Goal: Information Seeking & Learning: Learn about a topic

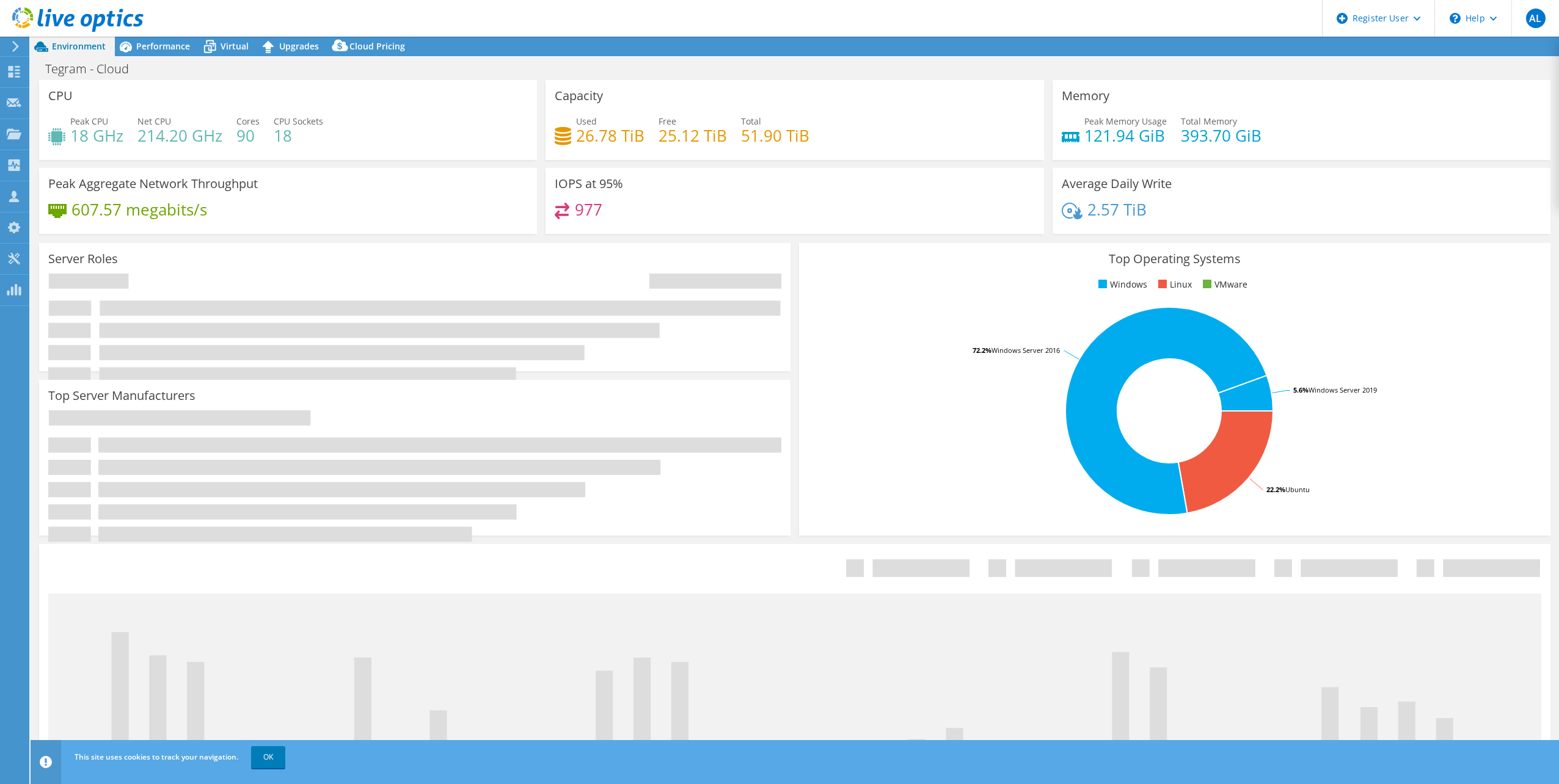
select select "SouthAmerica"
select select "USD"
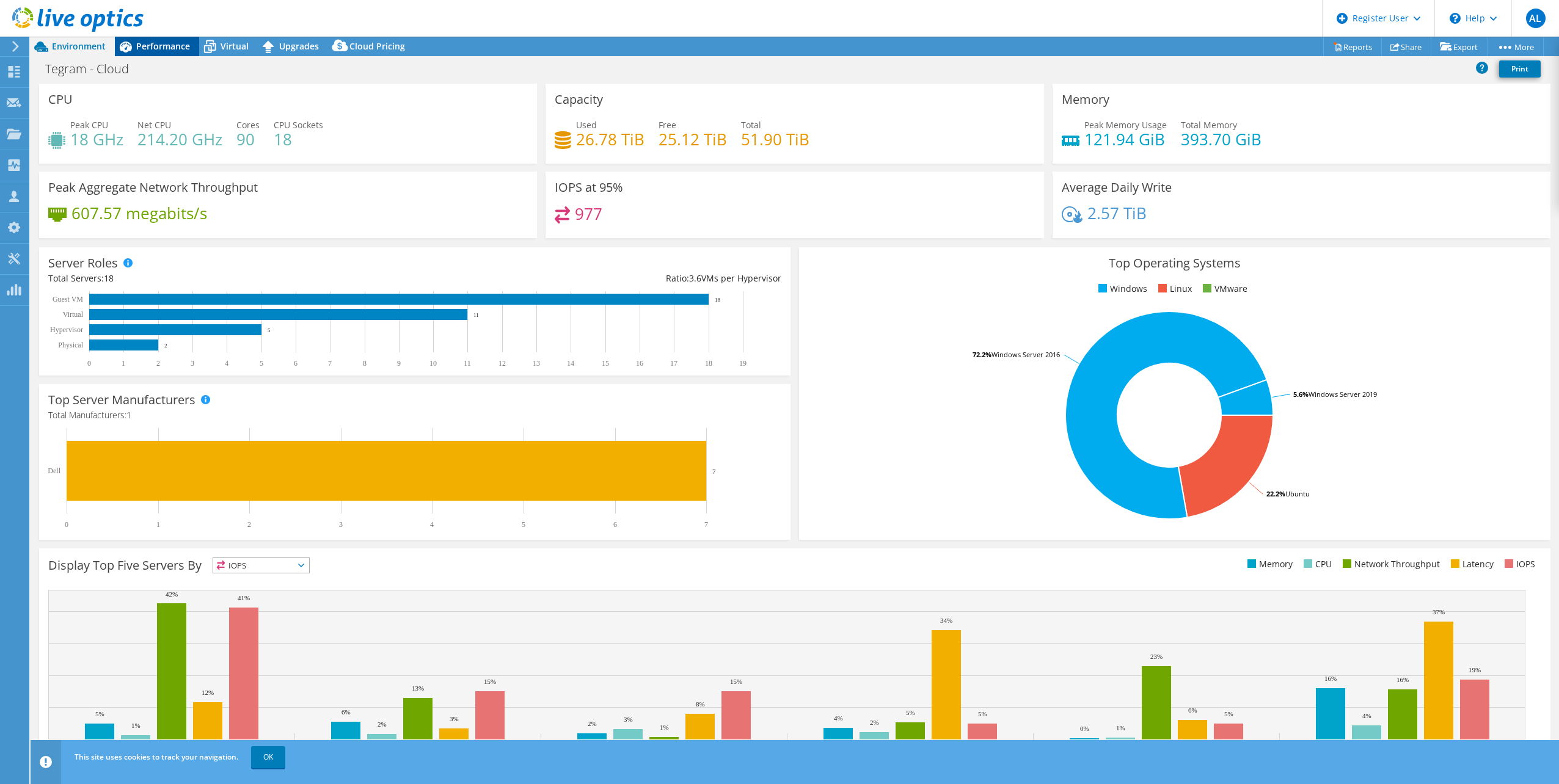
click at [175, 45] on span "Performance" at bounding box center [162, 46] width 53 height 11
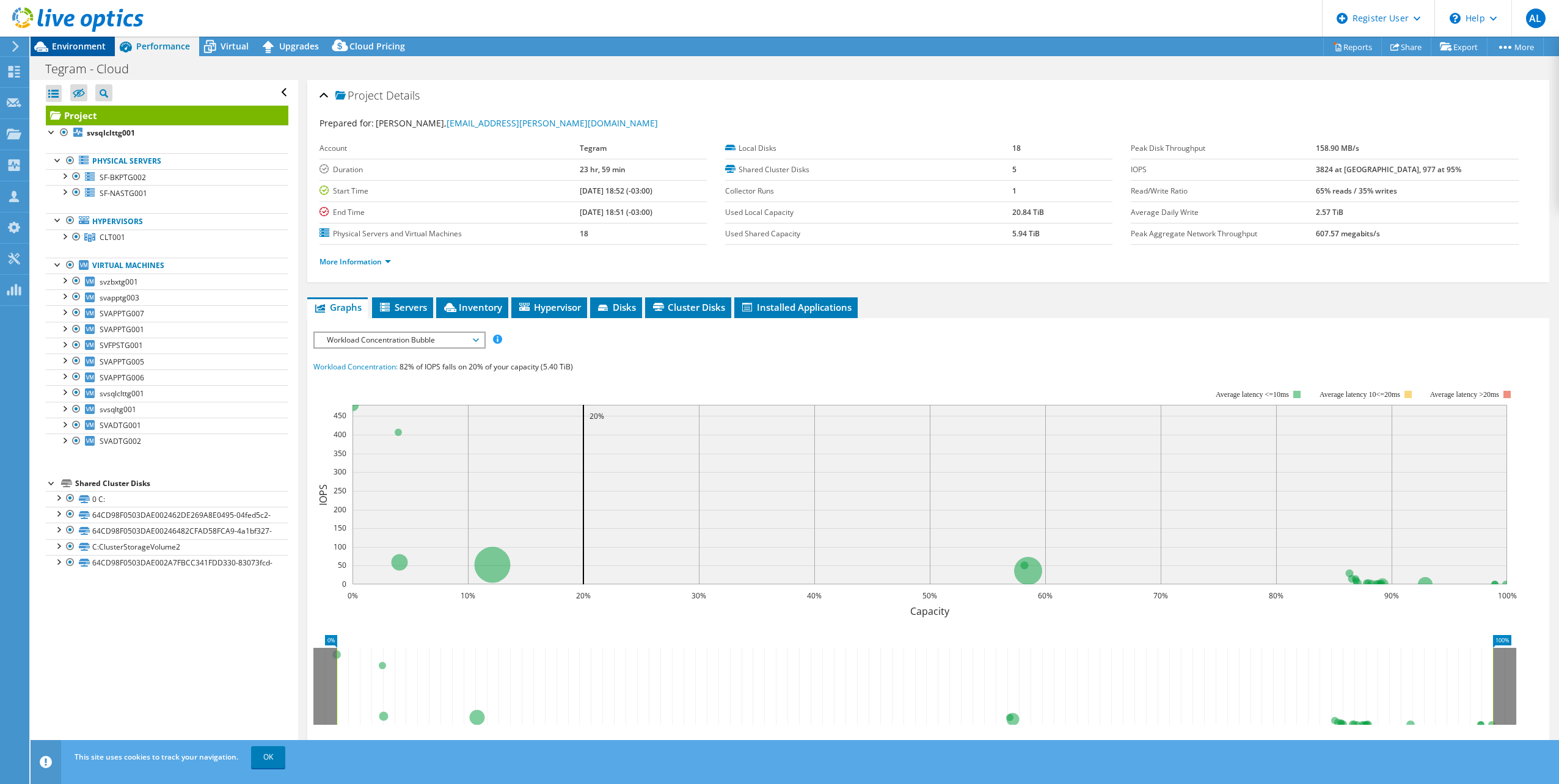
click at [76, 41] on span "Environment" at bounding box center [78, 46] width 53 height 11
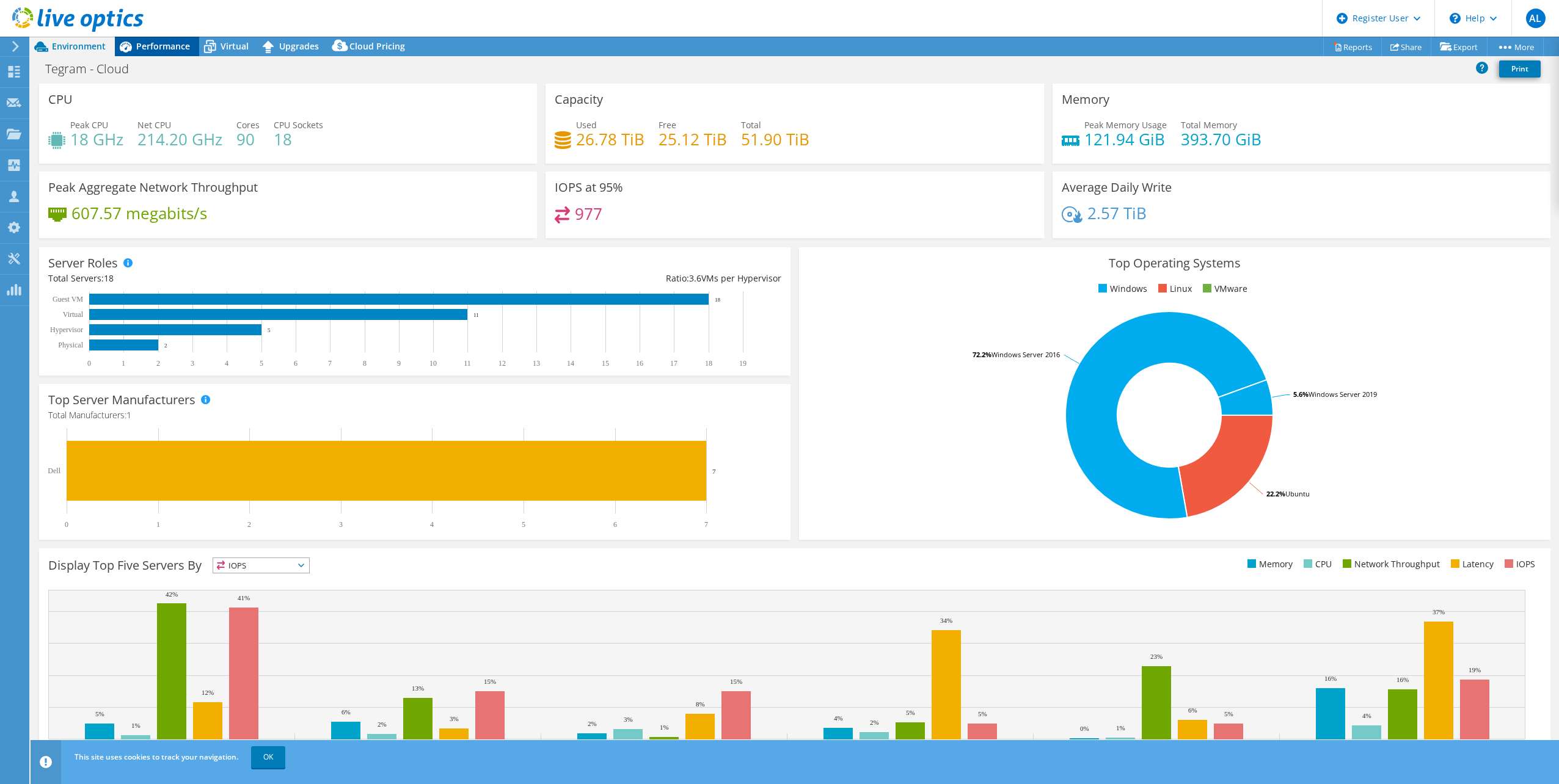
click at [143, 50] on span "Performance" at bounding box center [162, 46] width 53 height 11
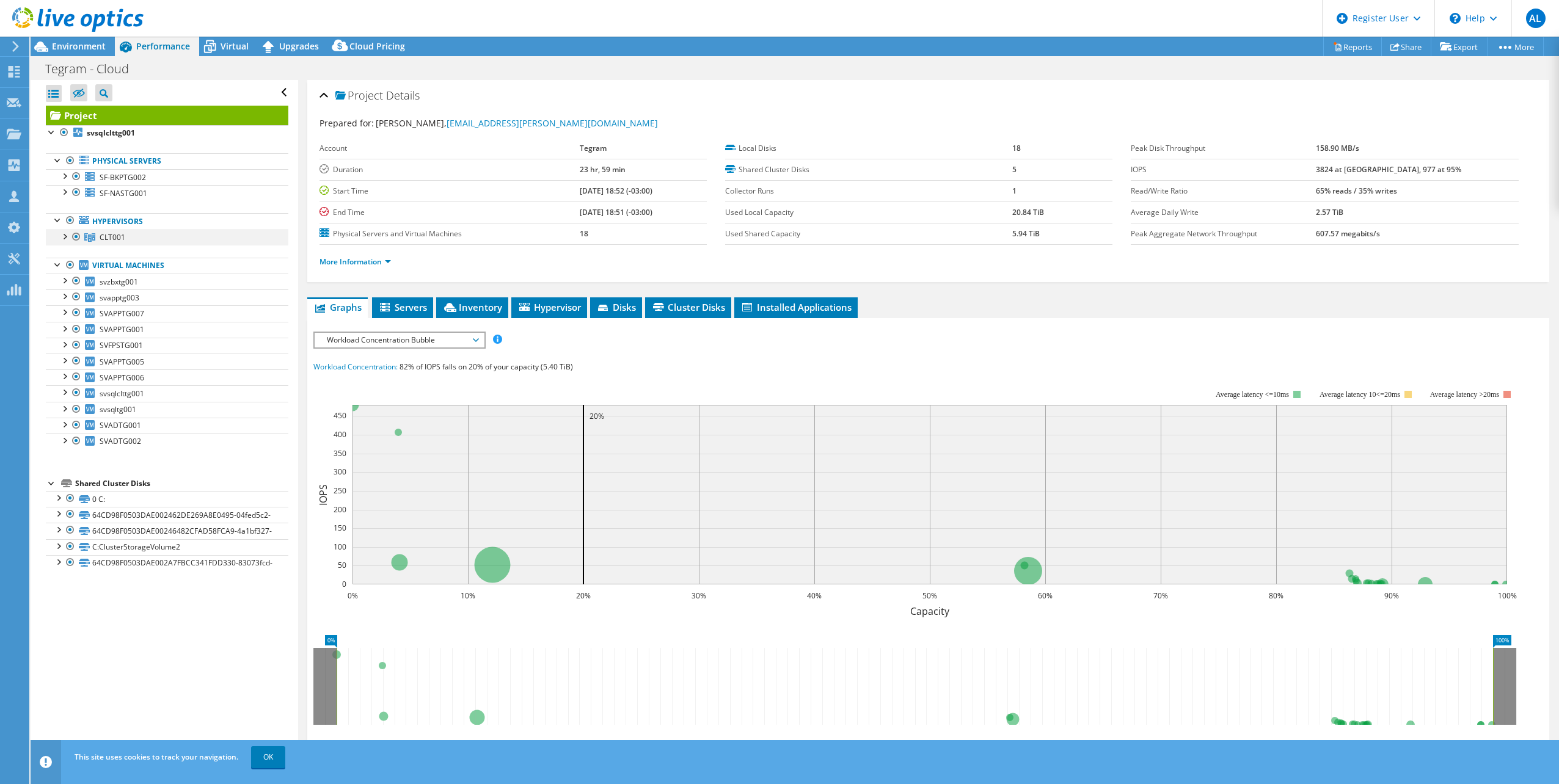
click at [64, 241] on div at bounding box center [63, 235] width 12 height 12
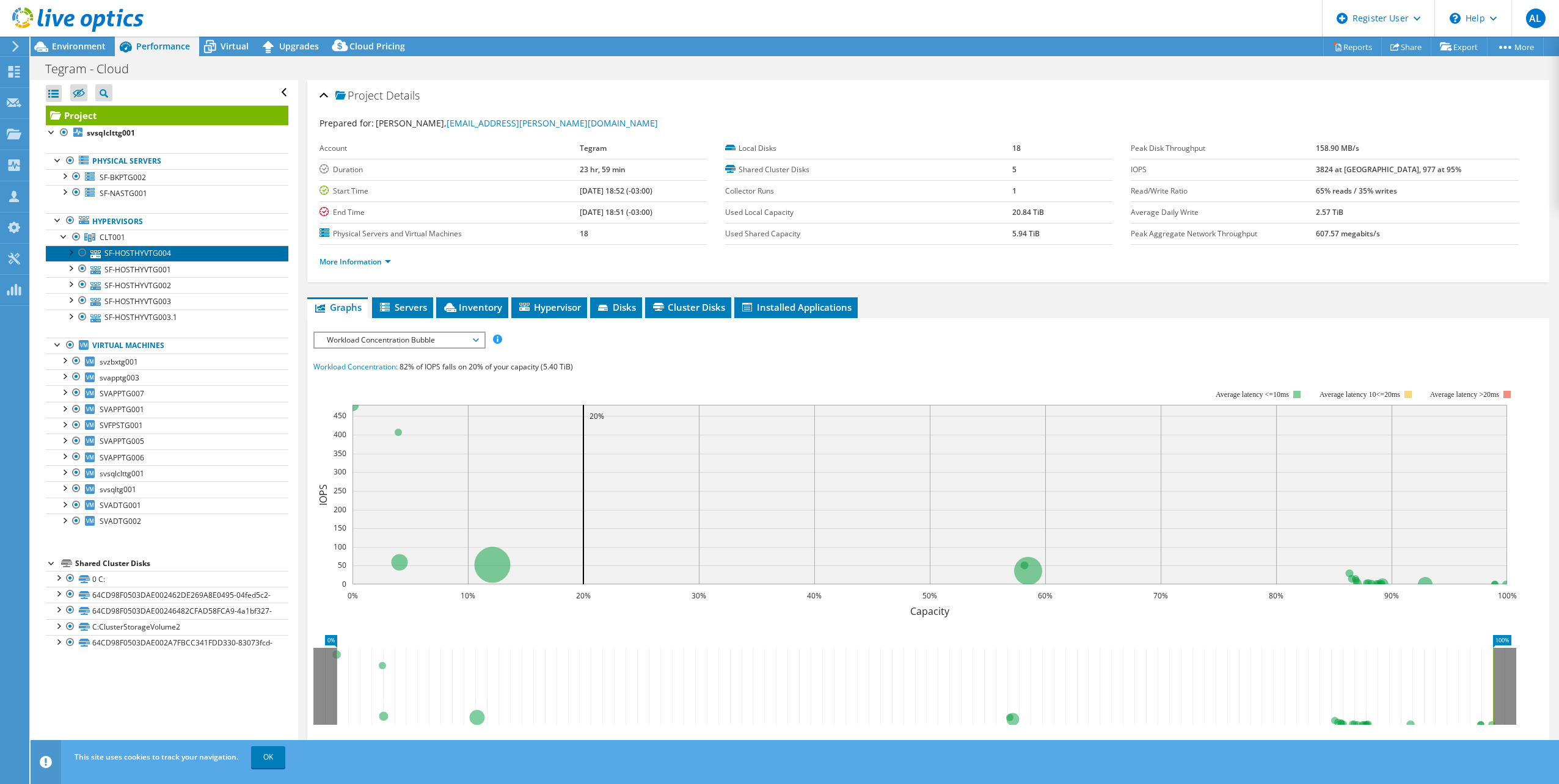
click at [130, 258] on link "SF-HOSTHYVTG004" at bounding box center [167, 254] width 242 height 16
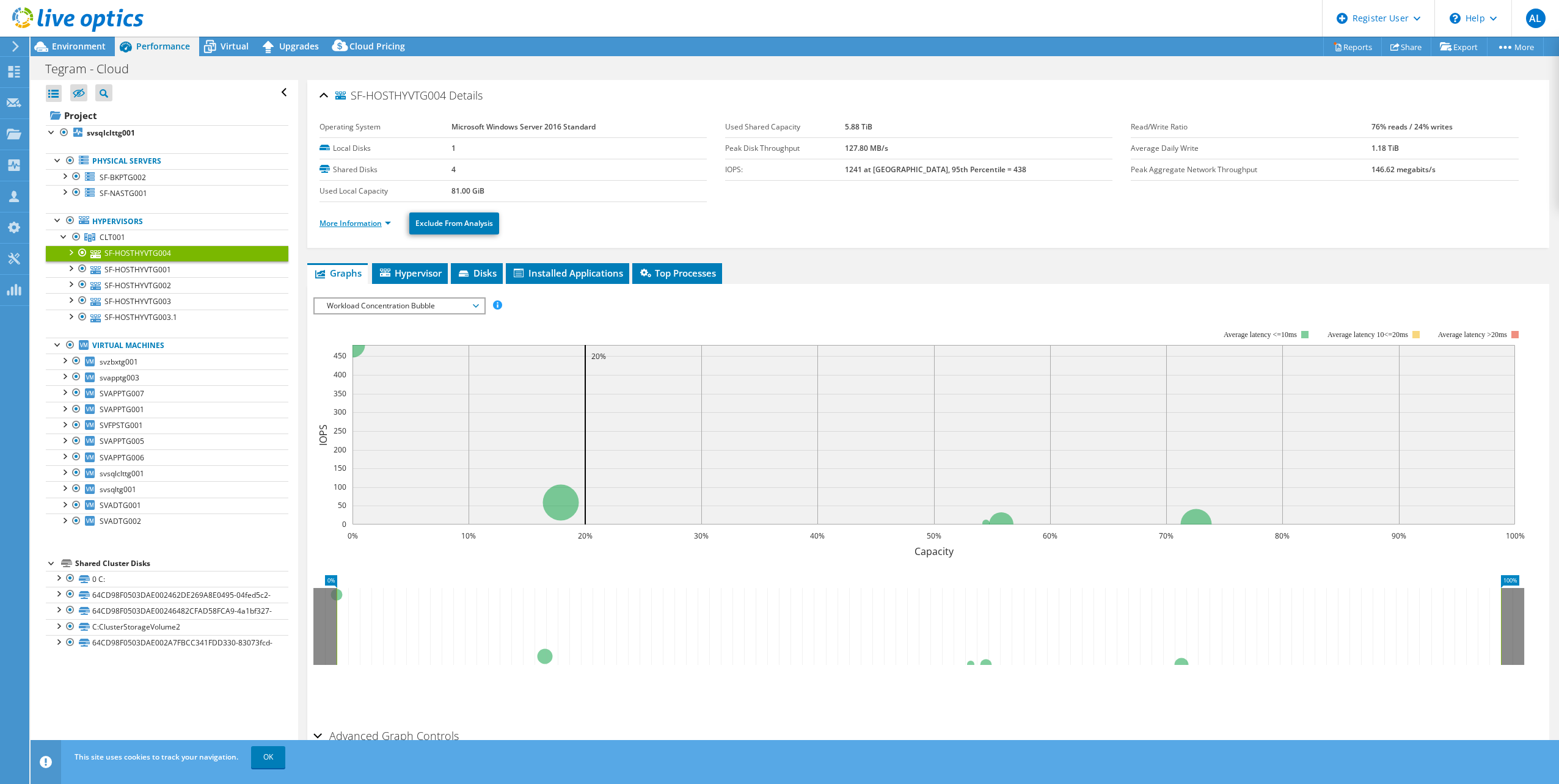
click at [371, 225] on link "More Information" at bounding box center [355, 223] width 71 height 11
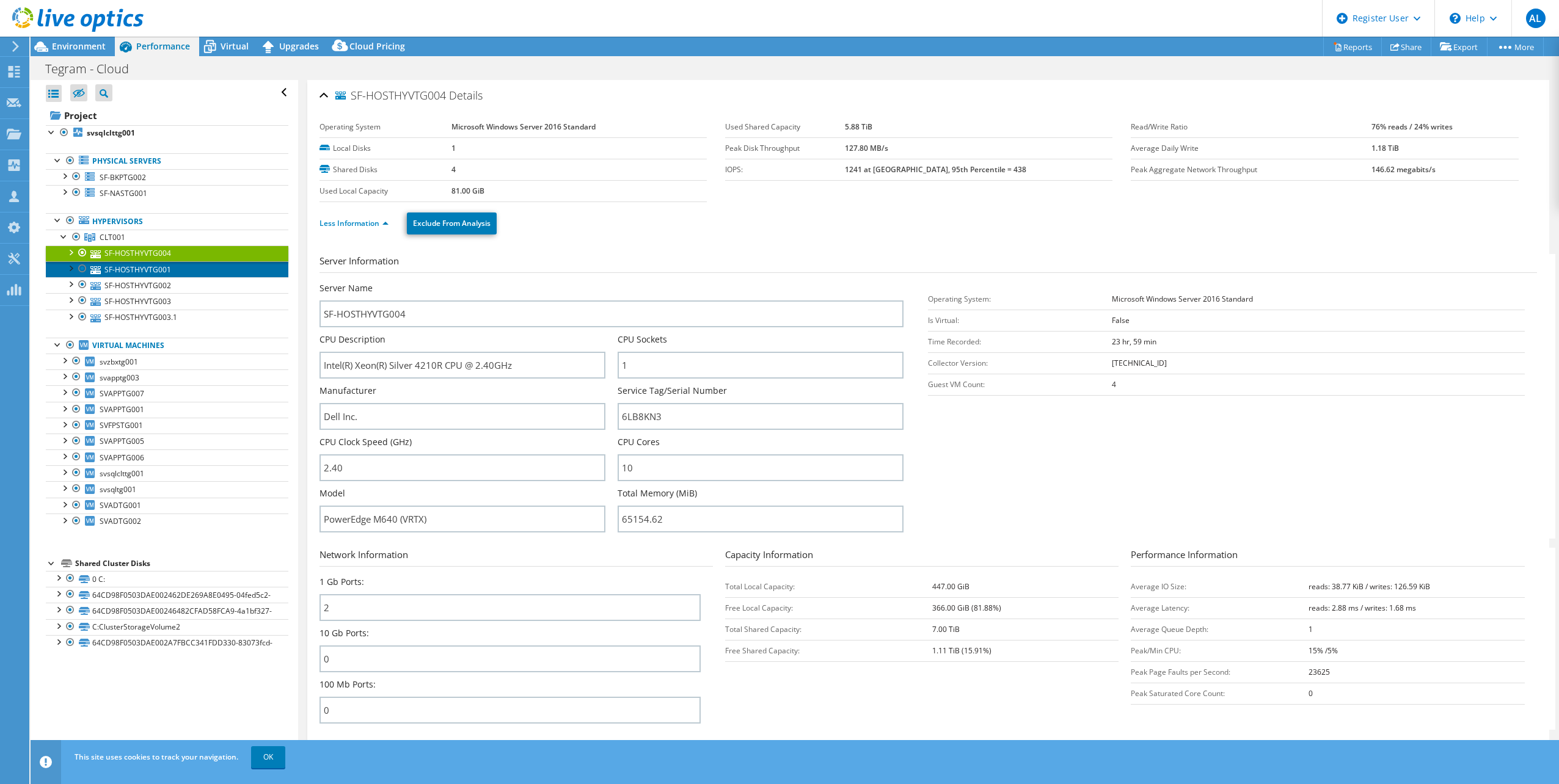
click at [153, 268] on link "SF-HOSTHYVTG001" at bounding box center [167, 269] width 242 height 16
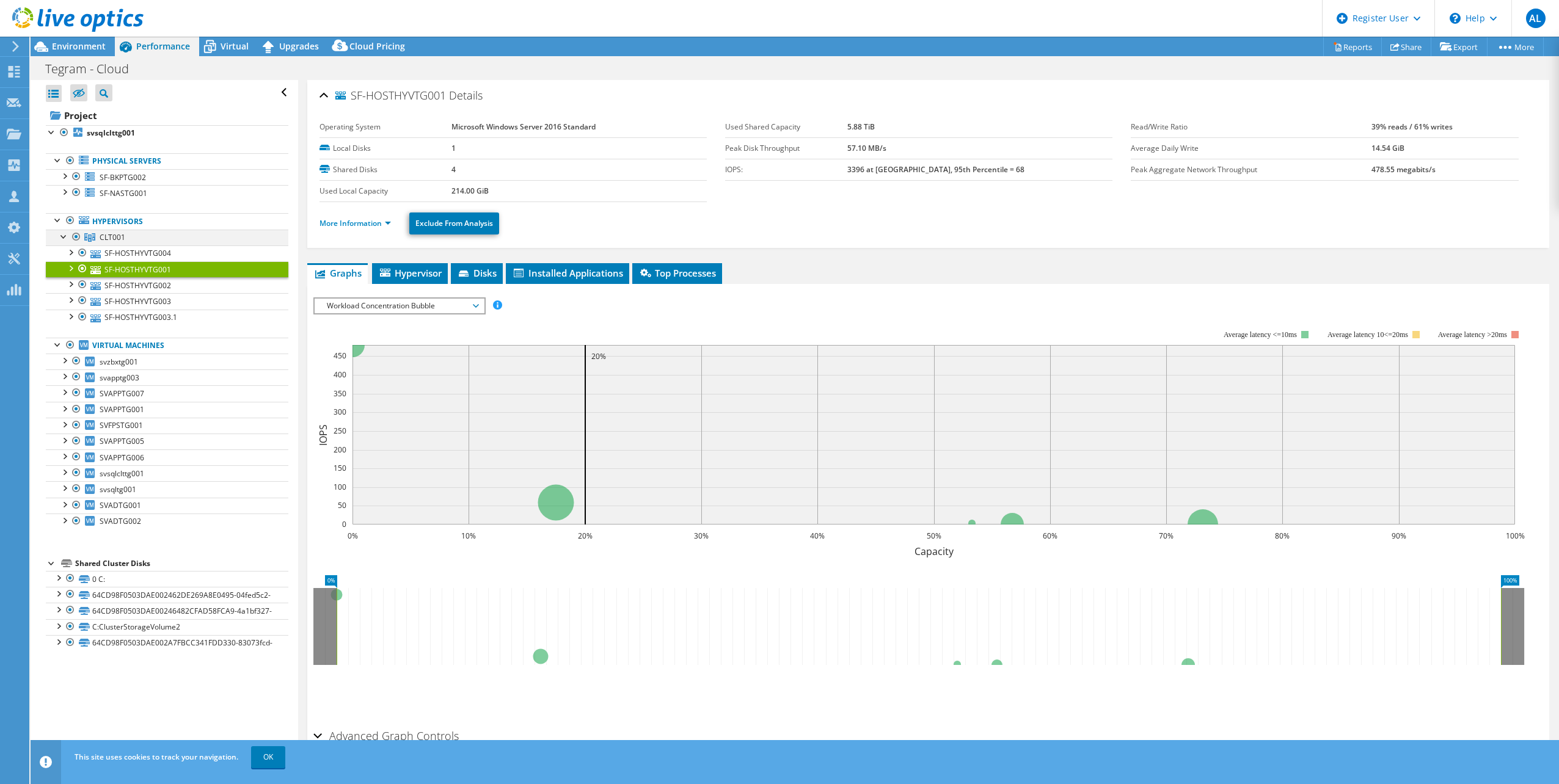
click at [63, 236] on div at bounding box center [63, 235] width 12 height 12
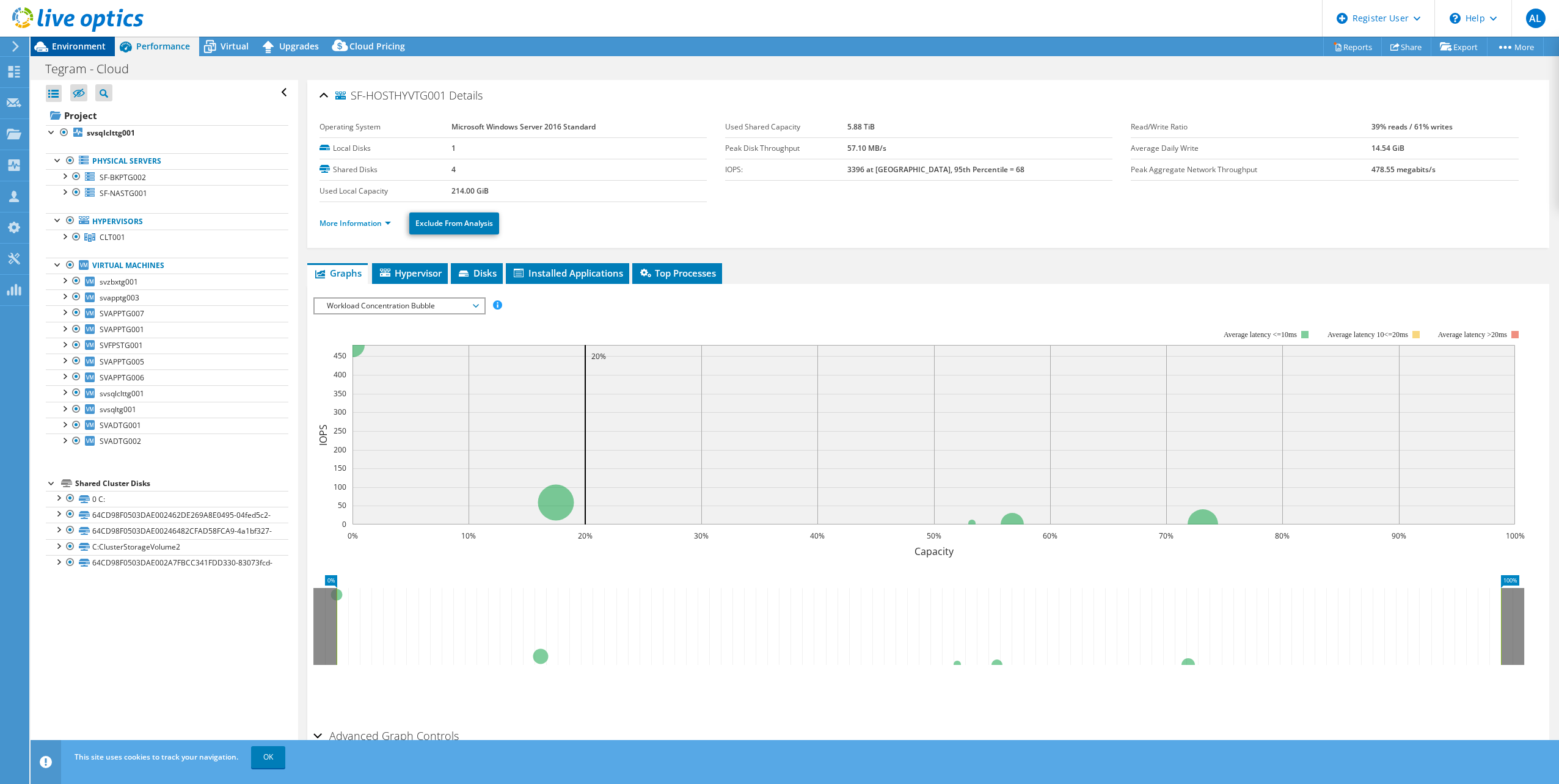
click at [88, 47] on span "Environment" at bounding box center [78, 46] width 53 height 11
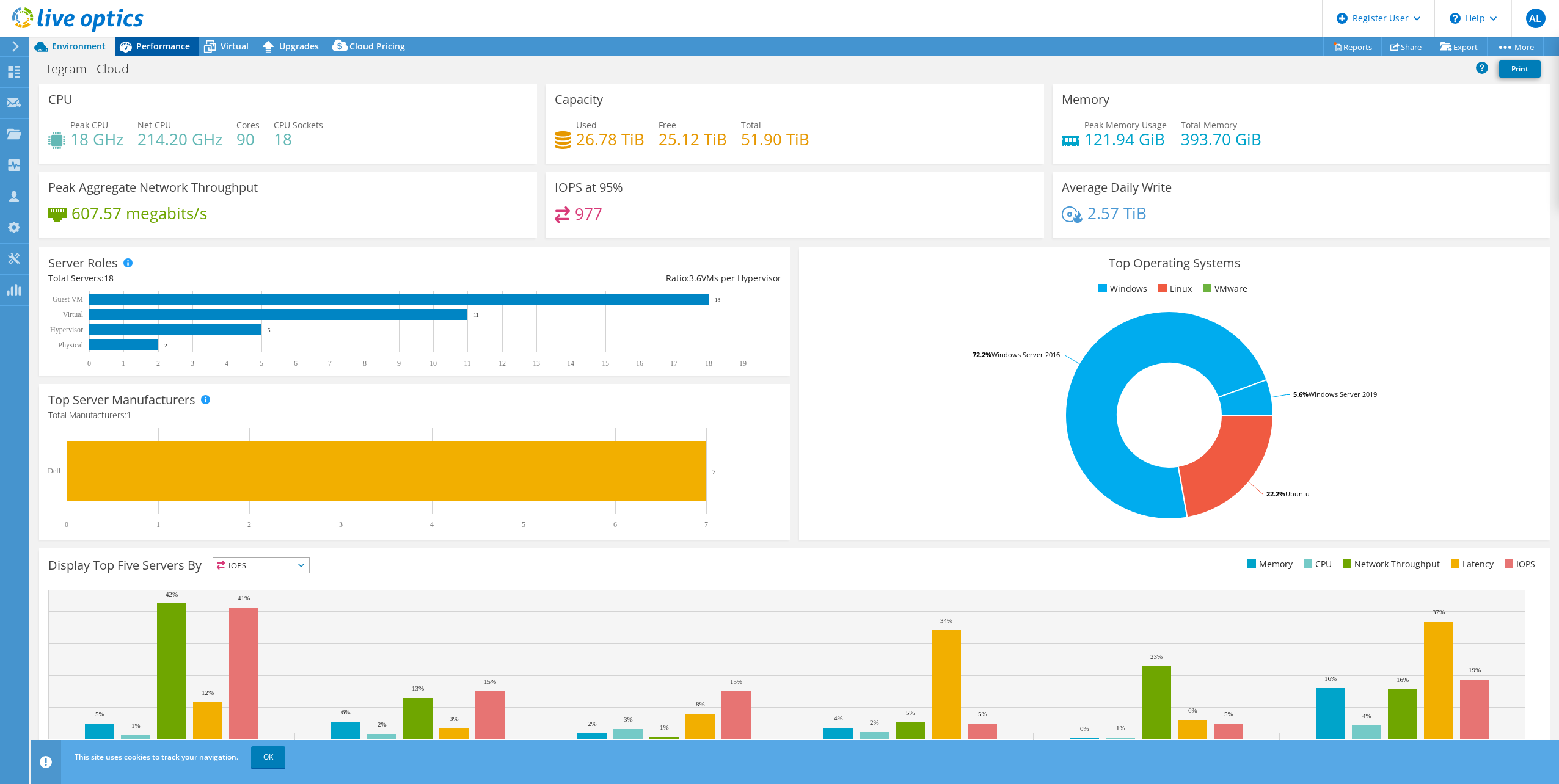
click at [165, 49] on span "Performance" at bounding box center [162, 46] width 53 height 11
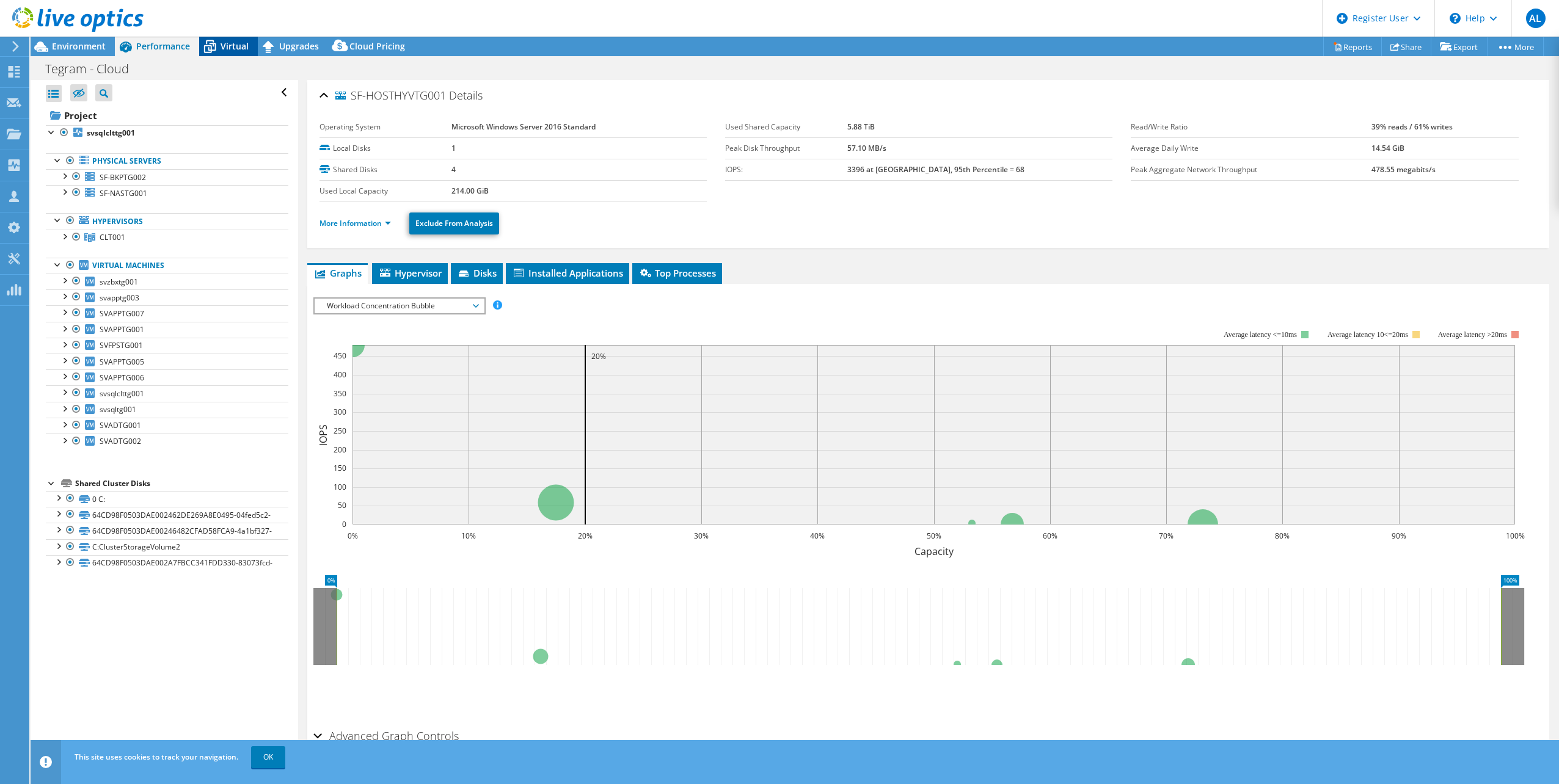
click at [242, 49] on span "Virtual" at bounding box center [234, 46] width 28 height 11
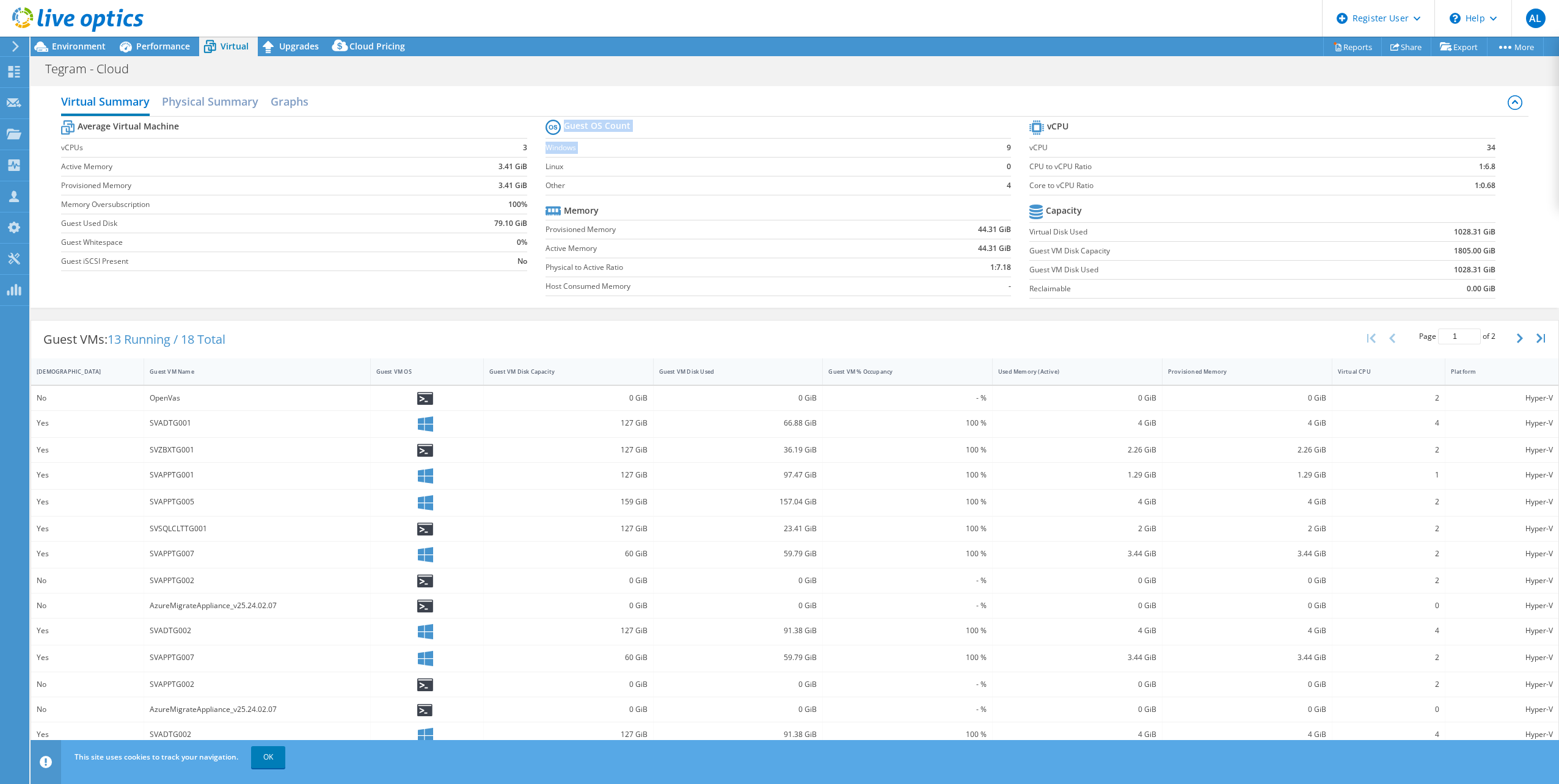
drag, startPoint x: 1001, startPoint y: 147, endPoint x: 1011, endPoint y: 147, distance: 10.0
click at [1011, 147] on section "Guest OS Count Windows 9 Linux 0 Other 4 Memory Provisioned Memory 44.31 GiB Ac…" at bounding box center [788, 209] width 485 height 186
drag, startPoint x: 1008, startPoint y: 147, endPoint x: 958, endPoint y: 147, distance: 50.0
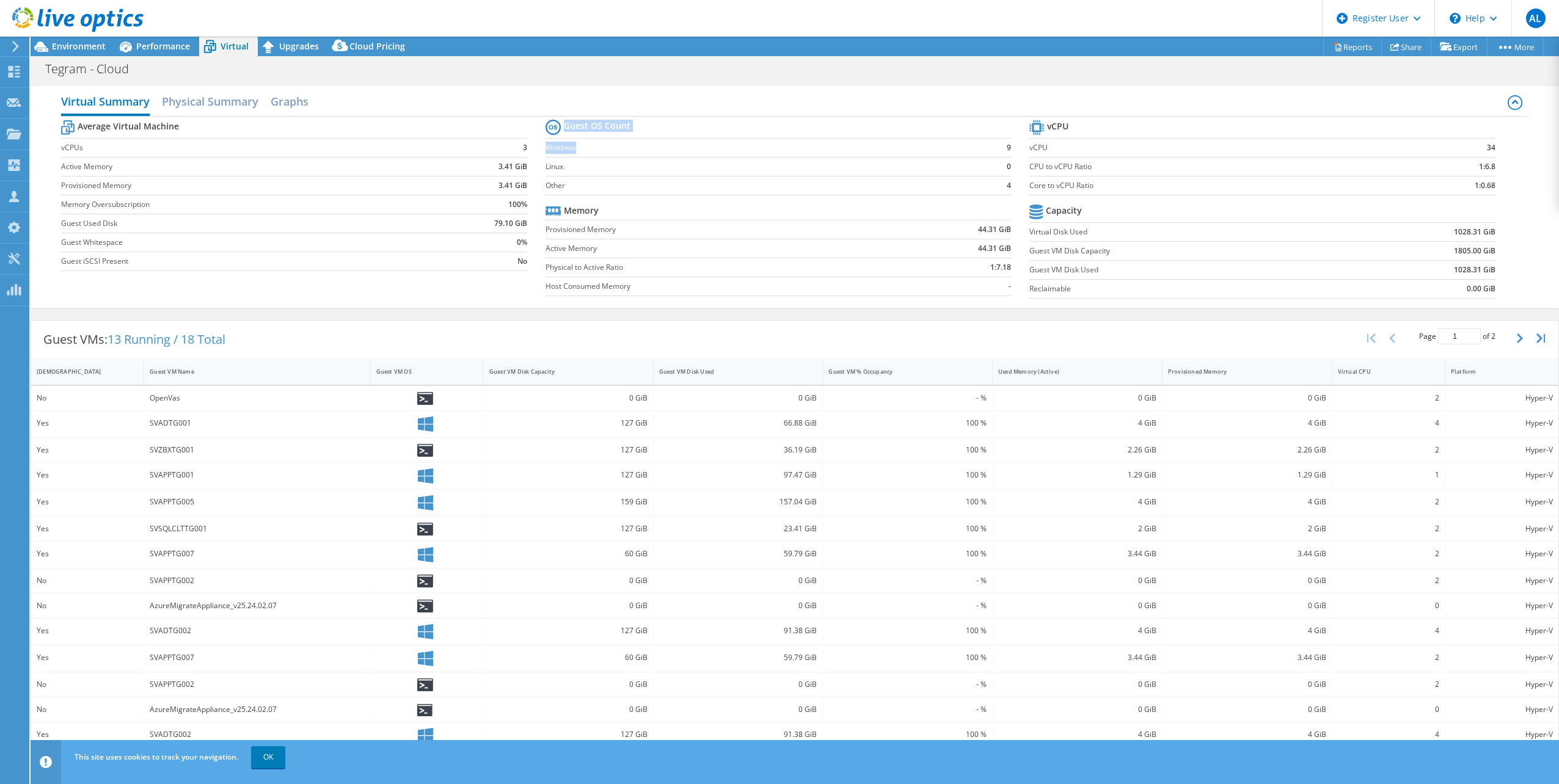
click at [958, 147] on section "Guest OS Count Windows 9 Linux 0 Other 4 Memory Provisioned Memory 44.31 GiB Ac…" at bounding box center [788, 209] width 485 height 186
click at [958, 147] on label "Windows" at bounding box center [767, 147] width 443 height 12
click at [63, 49] on span "Environment" at bounding box center [78, 46] width 53 height 11
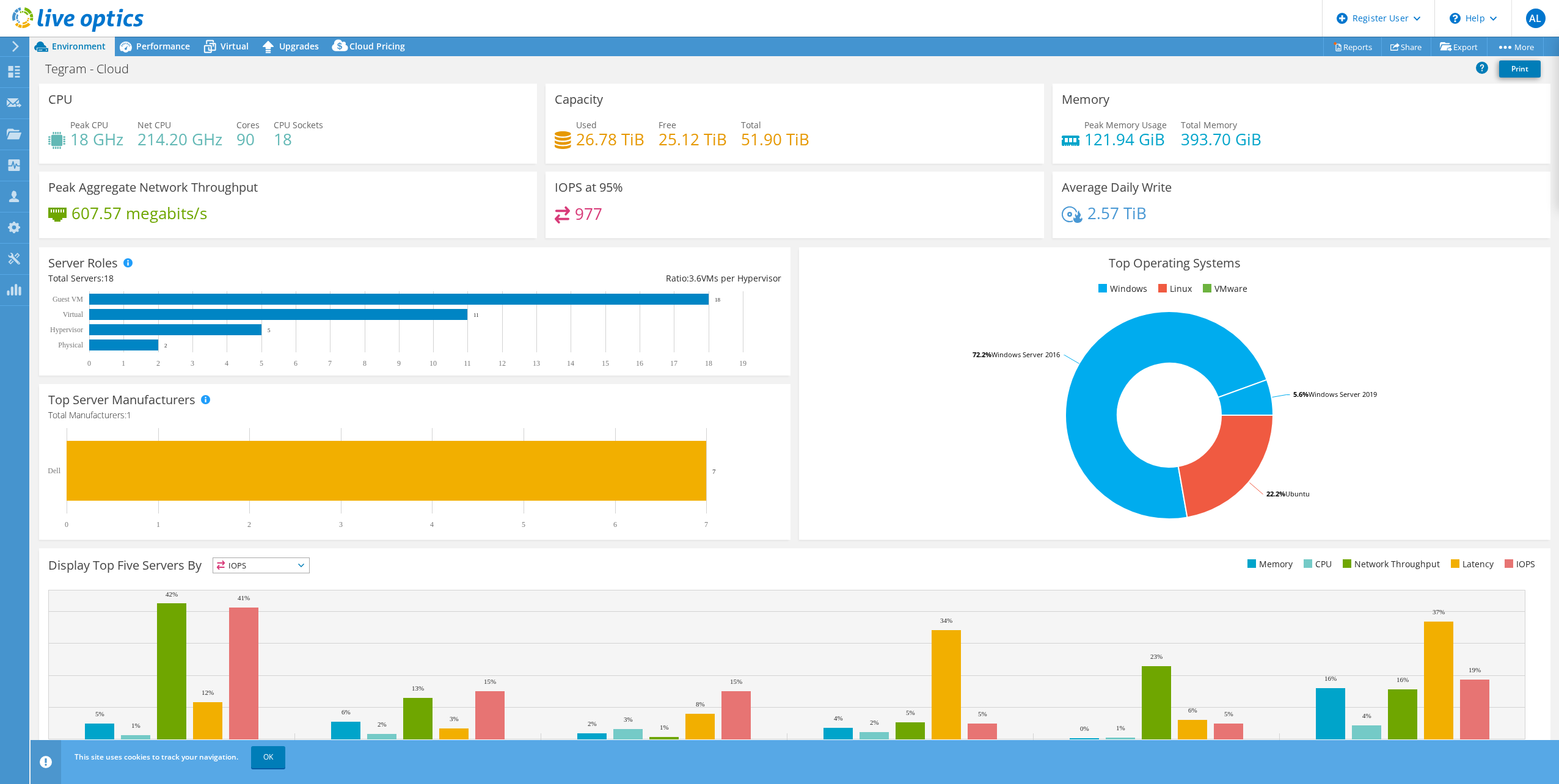
scroll to position [31, 0]
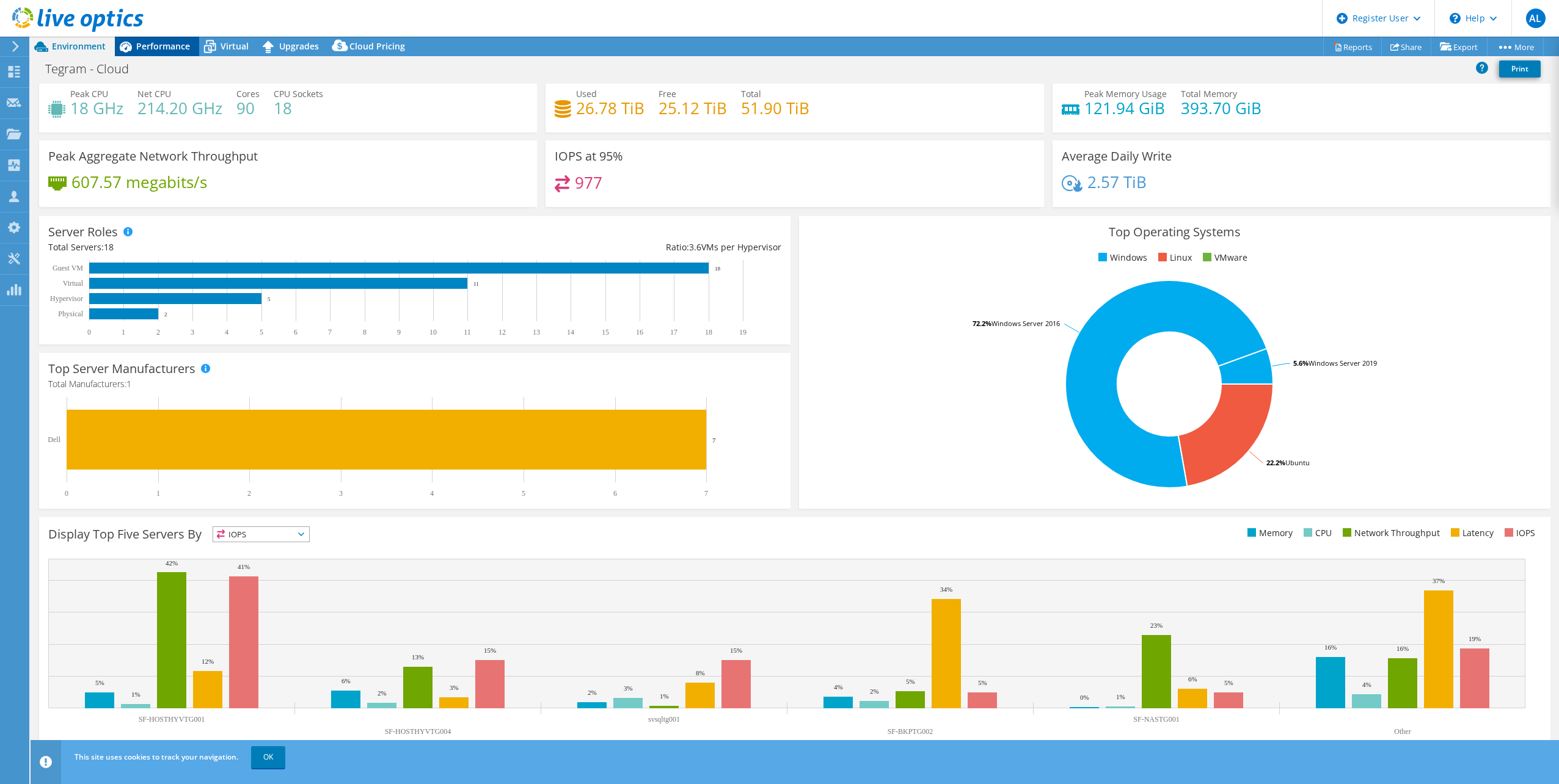
click at [142, 52] on div "Performance" at bounding box center [157, 46] width 84 height 19
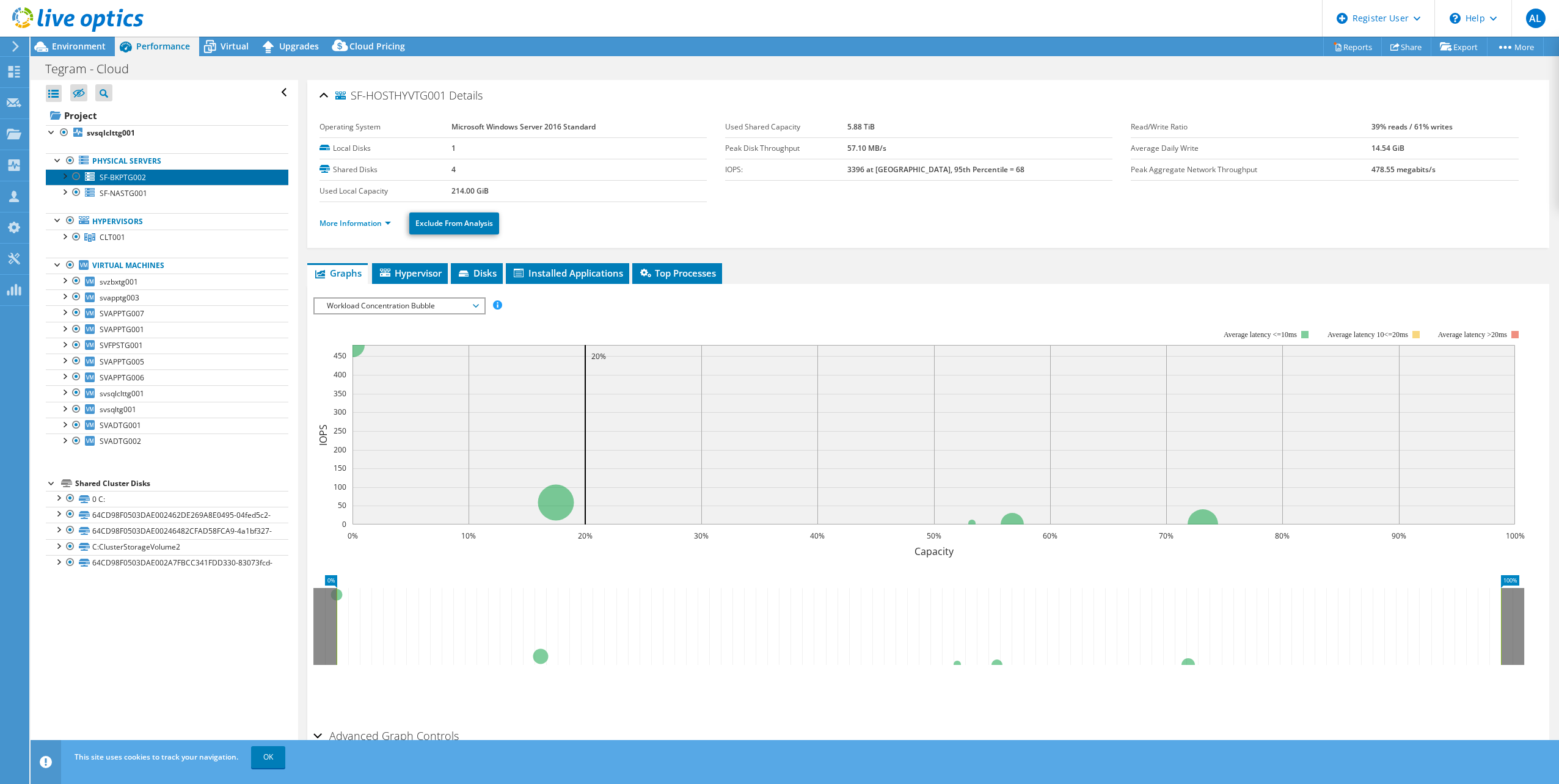
click at [119, 182] on span "SF-BKPTG002" at bounding box center [123, 177] width 46 height 11
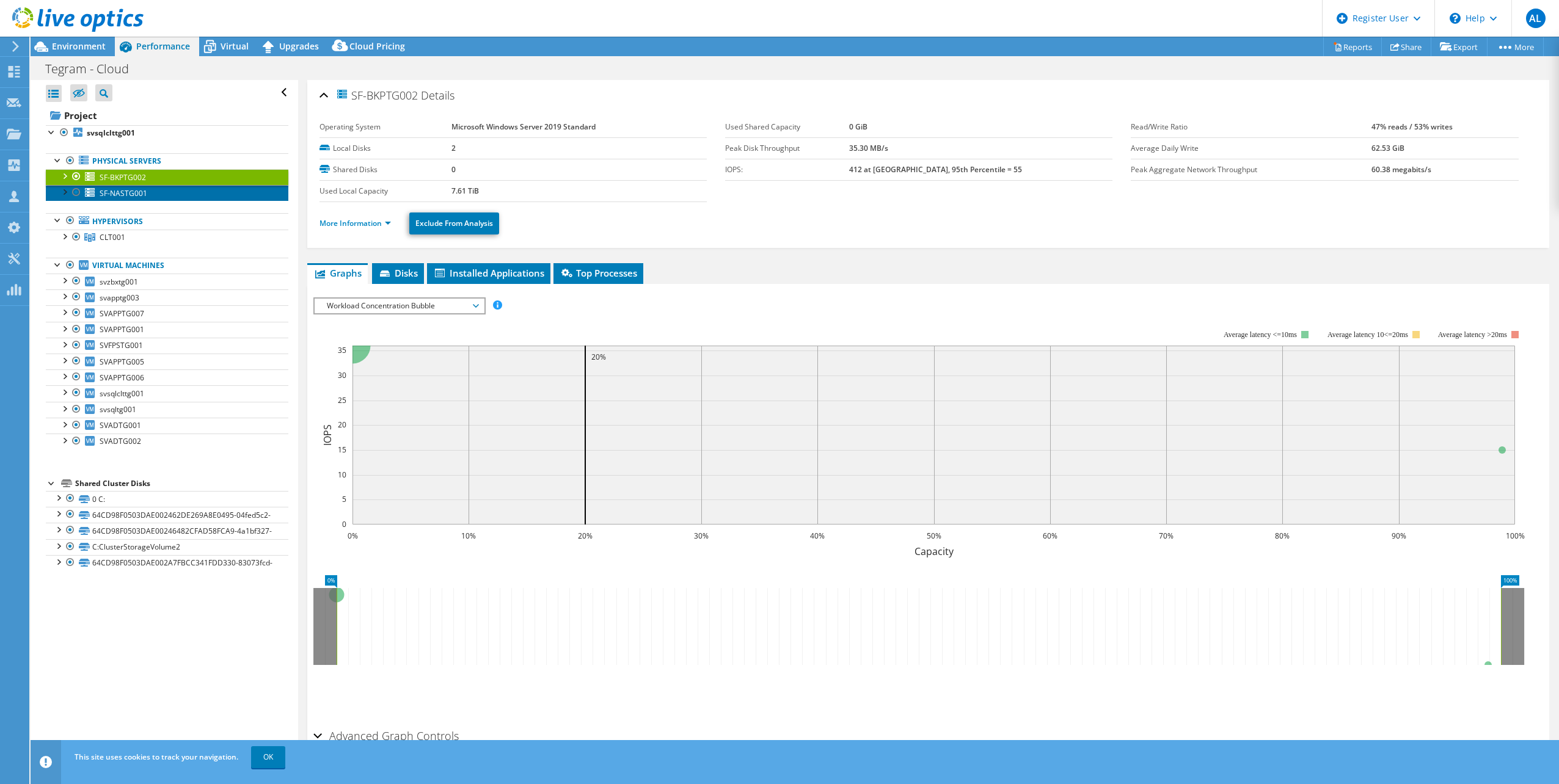
click at [114, 194] on span "SF-NASTG001" at bounding box center [123, 193] width 48 height 11
click at [96, 51] on span "Environment" at bounding box center [78, 46] width 53 height 11
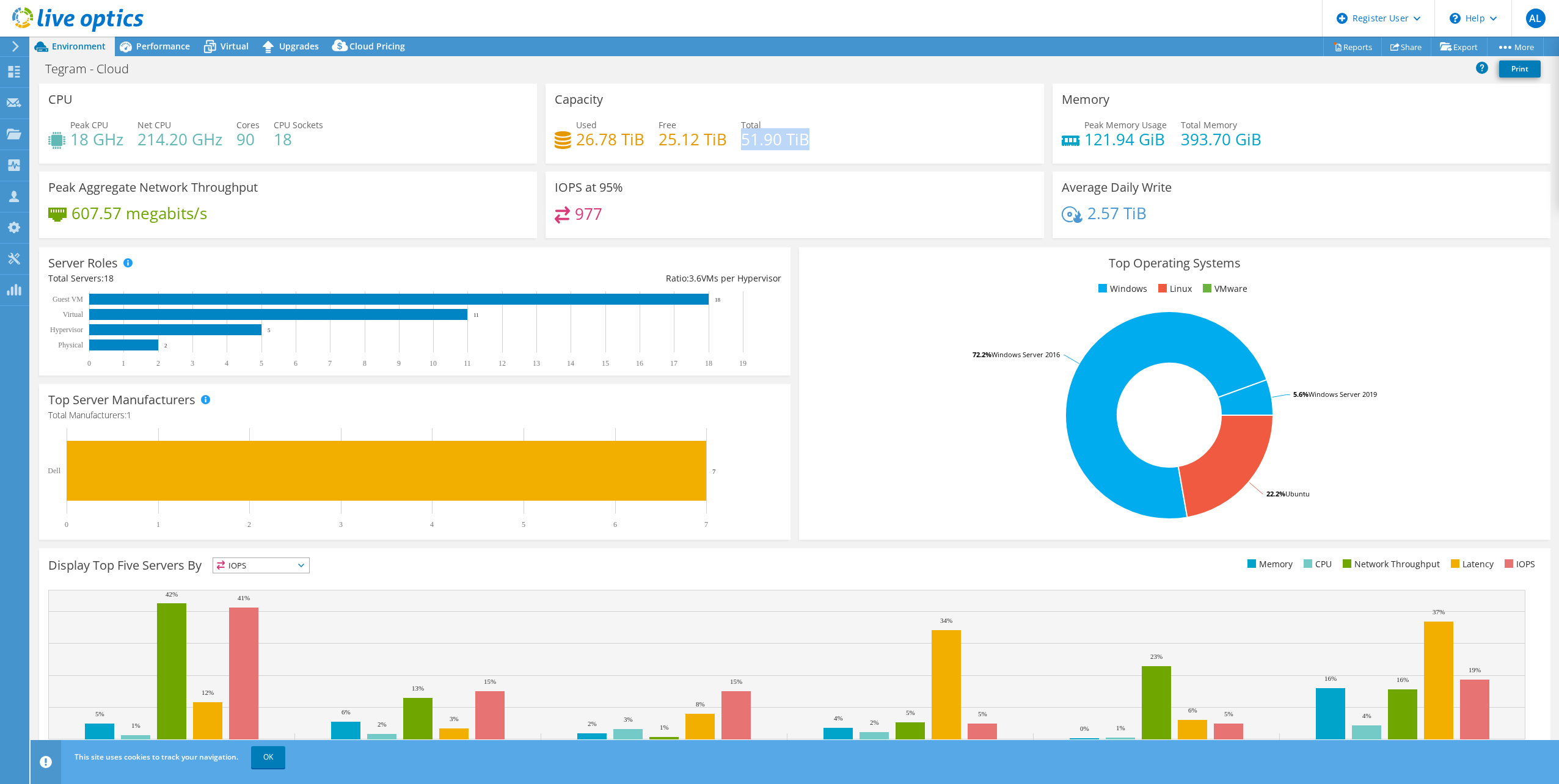
drag, startPoint x: 739, startPoint y: 141, endPoint x: 803, endPoint y: 139, distance: 64.0
click at [803, 139] on h4 "51.90 TiB" at bounding box center [775, 139] width 68 height 14
click at [175, 46] on span "Performance" at bounding box center [162, 46] width 53 height 11
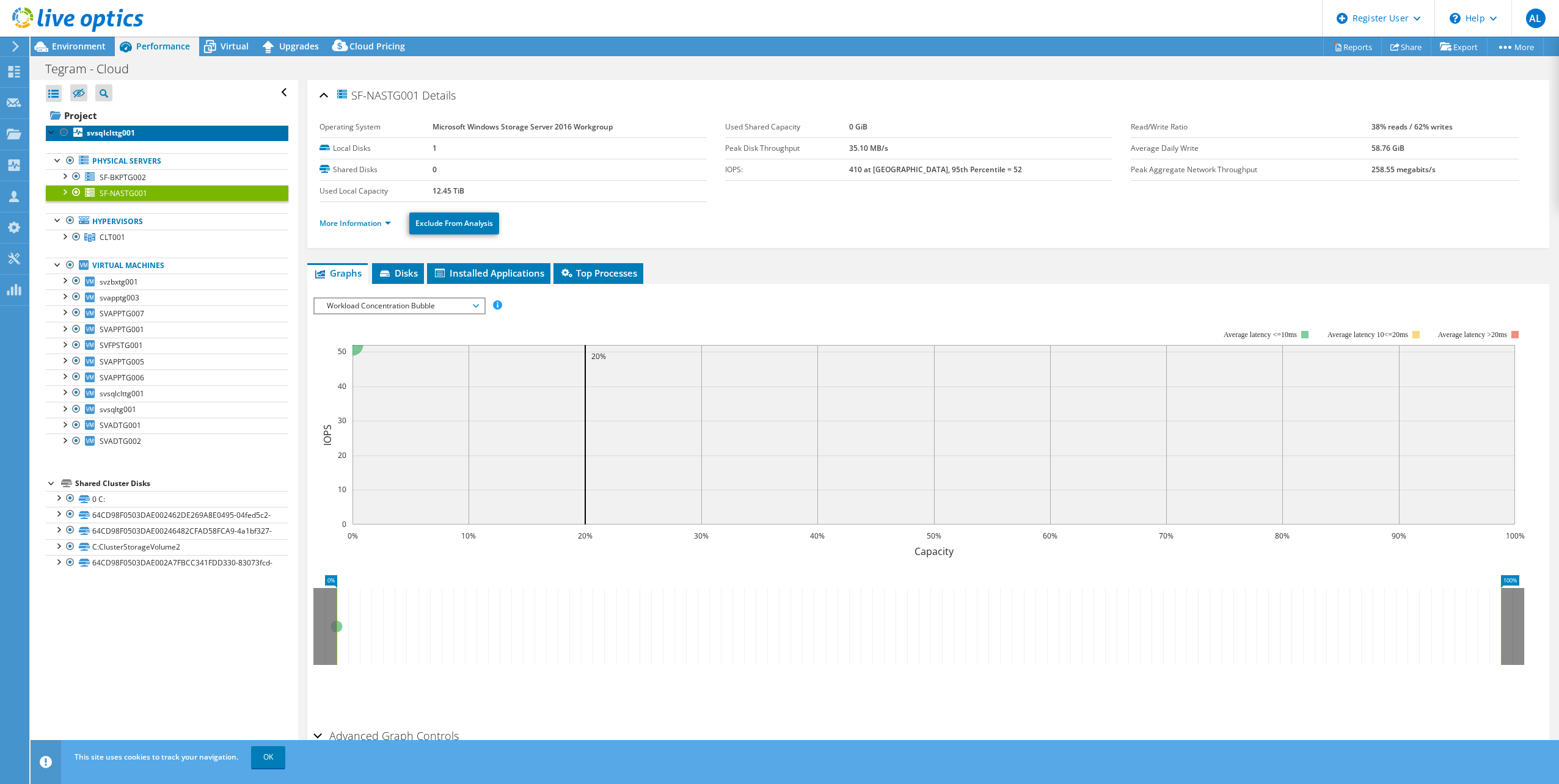
click at [118, 135] on b "svsqlclttg001" at bounding box center [111, 132] width 48 height 11
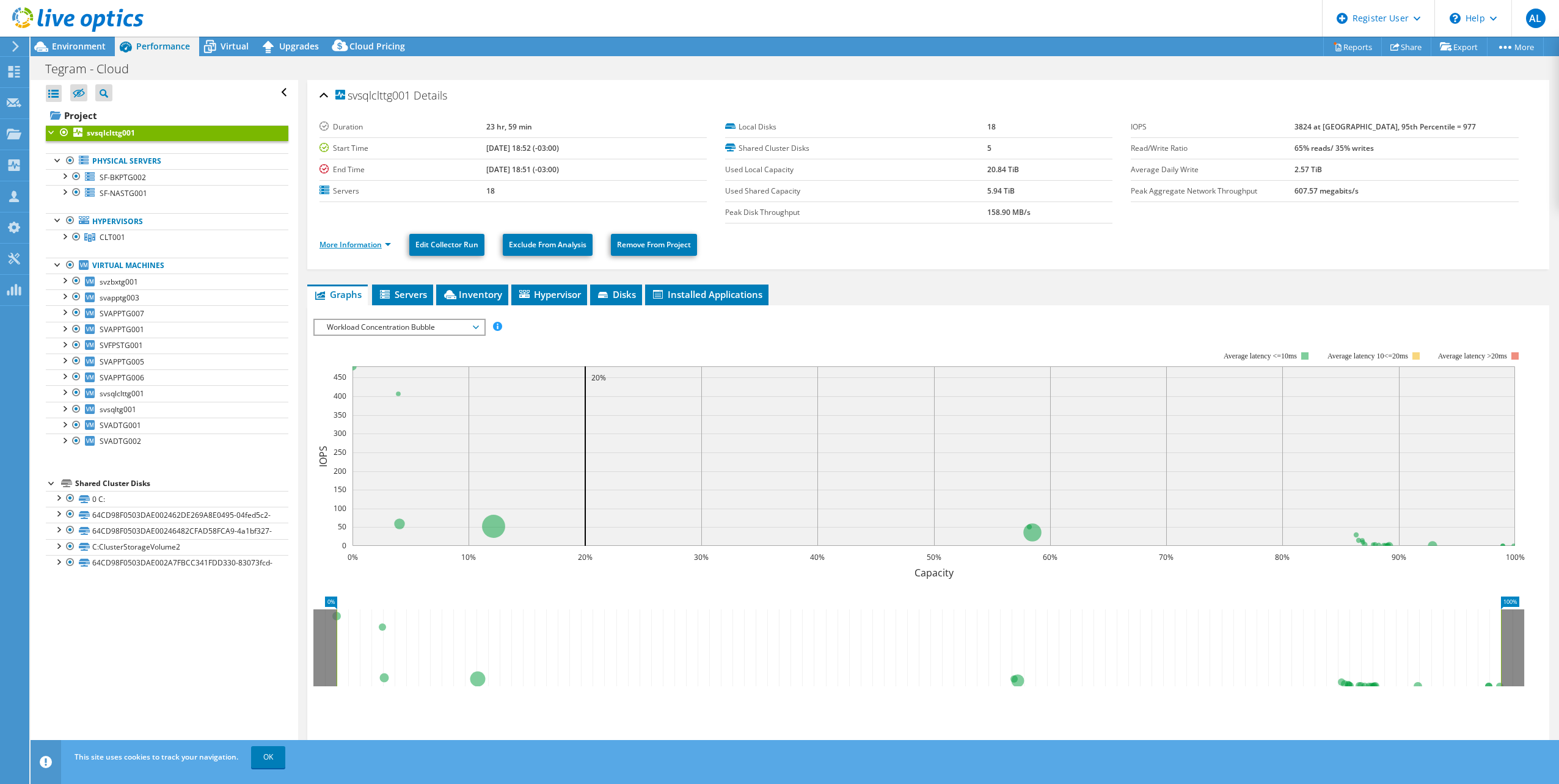
click at [357, 242] on link "More Information" at bounding box center [355, 244] width 71 height 11
